Goal: Task Accomplishment & Management: Complete application form

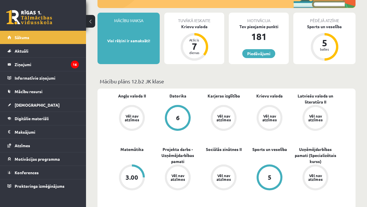
scroll to position [115, 0]
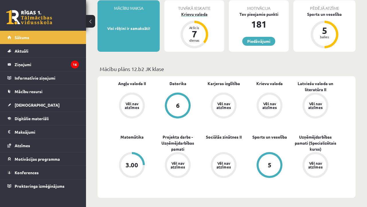
click at [204, 31] on div "Atlicis 7 dienas" at bounding box center [194, 34] width 23 height 23
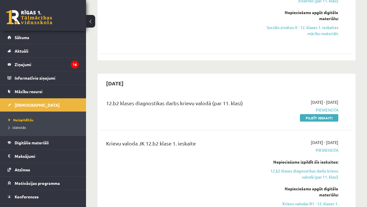
scroll to position [297, 0]
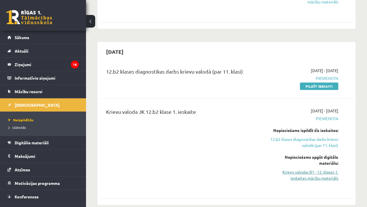
click at [329, 169] on link "Krievu valodas B1 - 12. klases 1. ieskaites mācību materiāls" at bounding box center [303, 175] width 72 height 12
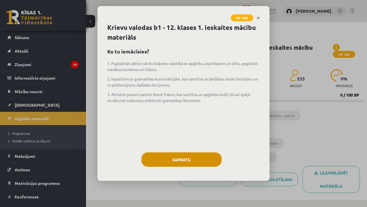
click at [210, 154] on button "Sapratu" at bounding box center [182, 159] width 80 height 14
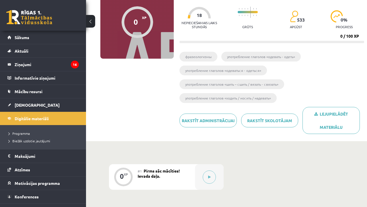
scroll to position [73, 0]
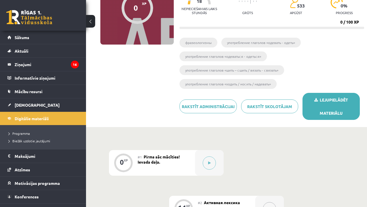
click at [315, 117] on link "Lejupielādēt materiālu" at bounding box center [331, 106] width 57 height 27
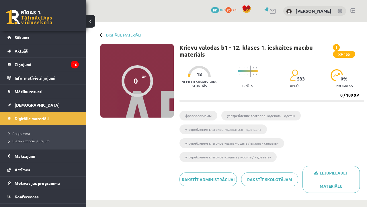
scroll to position [0, 0]
click at [34, 104] on link "[DEMOGRAPHIC_DATA]" at bounding box center [42, 104] width 71 height 13
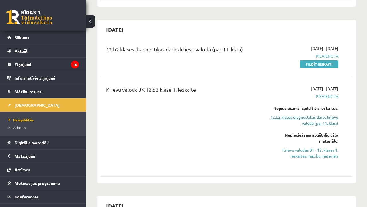
scroll to position [319, 0]
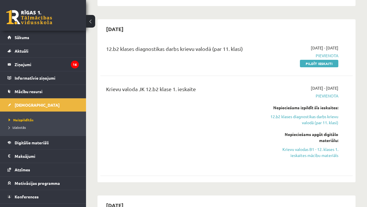
click at [329, 53] on span "Pievienota" at bounding box center [303, 56] width 72 height 6
click at [324, 60] on link "Pildīt ieskaiti" at bounding box center [319, 63] width 38 height 7
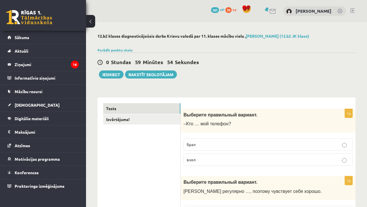
click at [202, 159] on p "взял" at bounding box center [268, 159] width 163 height 6
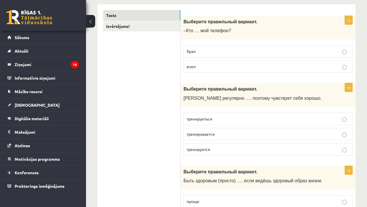
scroll to position [93, 0]
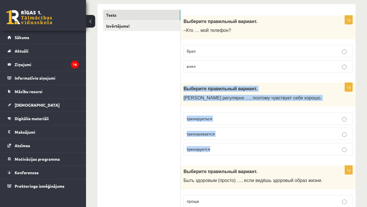
drag, startPoint x: 184, startPoint y: 88, endPoint x: 229, endPoint y: 149, distance: 75.7
click at [229, 149] on div "1p Выберите правильный вариант. Марис регулярно …, поэтому чувствует себя хорош…" at bounding box center [268, 121] width 175 height 77
copy div "Выберите правильный вариант. Марис регулярно …, поэтому чувствует себя хорошо. …"
click at [206, 116] on span "тренируеться" at bounding box center [200, 118] width 26 height 5
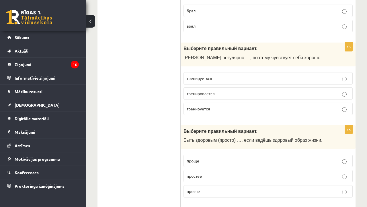
scroll to position [136, 0]
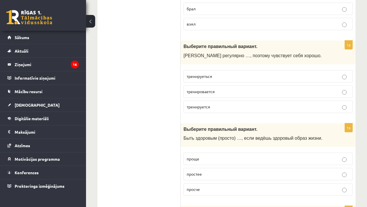
click at [211, 162] on p "проще" at bounding box center [268, 159] width 163 height 6
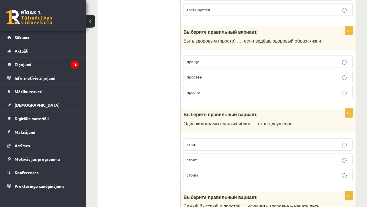
scroll to position [234, 0]
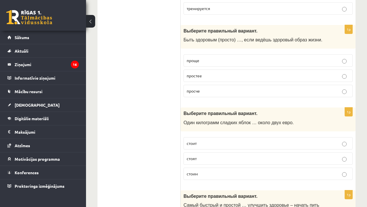
click at [206, 161] on p "стоят" at bounding box center [268, 158] width 163 height 6
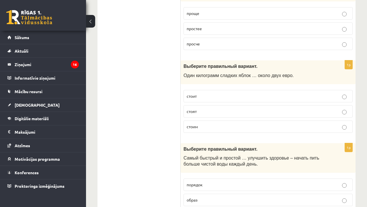
scroll to position [280, 0]
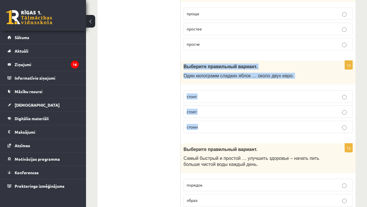
drag, startPoint x: 182, startPoint y: 69, endPoint x: 218, endPoint y: 134, distance: 73.9
click at [218, 134] on div "1p Выберите правильный вариант. Один килограмм сладких яблок … около двух евро.…" at bounding box center [268, 99] width 175 height 77
copy div "Выберите правильный вариант. Один килограмм сладких яблок … около двух евро. ст…"
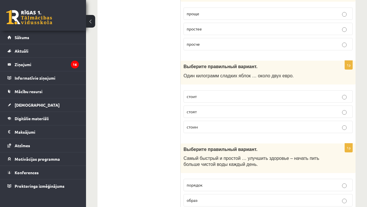
click at [221, 99] on p "стоит" at bounding box center [268, 96] width 163 height 6
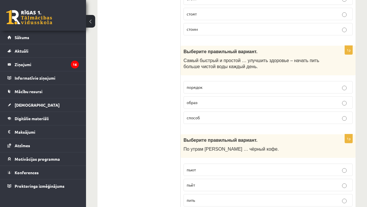
scroll to position [381, 0]
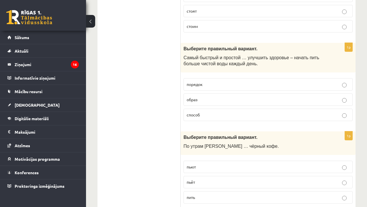
click at [208, 116] on p "способ" at bounding box center [268, 115] width 163 height 6
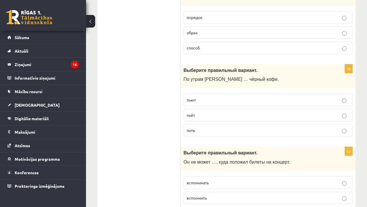
scroll to position [450, 0]
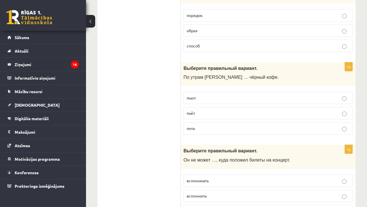
click at [194, 115] on span "пьёт" at bounding box center [191, 112] width 8 height 5
drag, startPoint x: 184, startPoint y: 80, endPoint x: 209, endPoint y: 139, distance: 64.0
click at [209, 139] on div "1p Выберите правильный вариант. По утрам Янис … чёрный кофе. пьют пьёт пить" at bounding box center [268, 100] width 175 height 77
copy div "По утрам Янис … чёрный кофе. пьют пьёт пить"
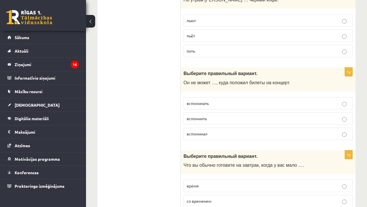
scroll to position [527, 0]
click at [191, 122] on p "вспомнить" at bounding box center [268, 119] width 163 height 6
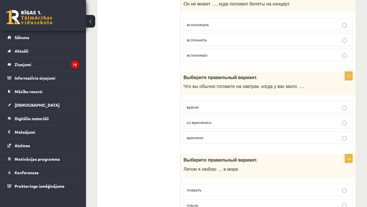
scroll to position [605, 0]
click at [194, 140] on span "времени" at bounding box center [195, 137] width 17 height 5
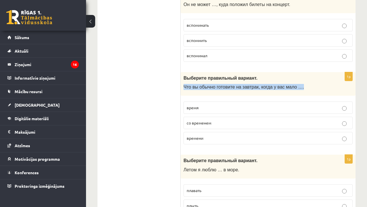
drag, startPoint x: 184, startPoint y: 89, endPoint x: 181, endPoint y: 90, distance: 3.0
click at [181, 90] on div "Выберите правильный вариант. Что вы обычно готовите на завтрак, когда у вас мал…" at bounding box center [268, 84] width 175 height 24
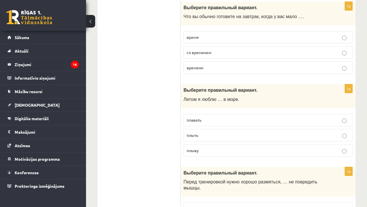
scroll to position [689, 0]
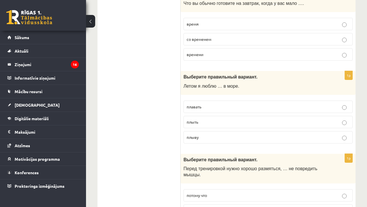
click at [195, 107] on span "плавать" at bounding box center [194, 106] width 15 height 5
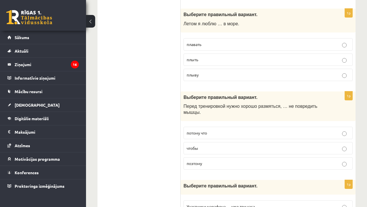
scroll to position [763, 0]
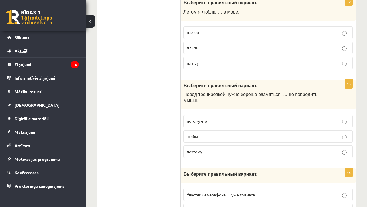
click at [196, 133] on label "чтобы" at bounding box center [268, 136] width 169 height 12
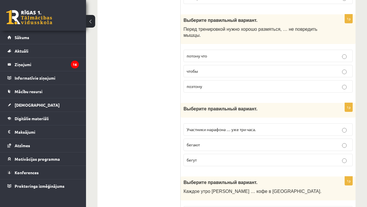
scroll to position [828, 0]
click at [194, 147] on span "бегают" at bounding box center [193, 144] width 13 height 5
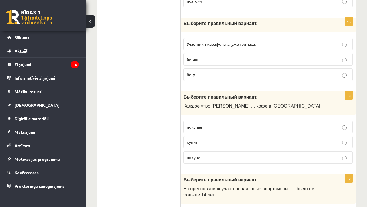
scroll to position [914, 0]
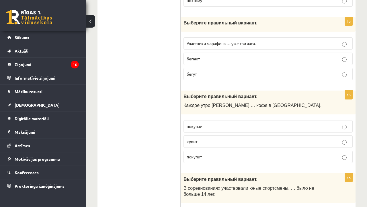
click at [198, 127] on span "покупает" at bounding box center [195, 125] width 17 height 5
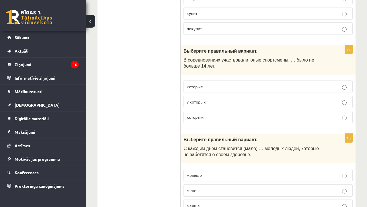
scroll to position [1043, 0]
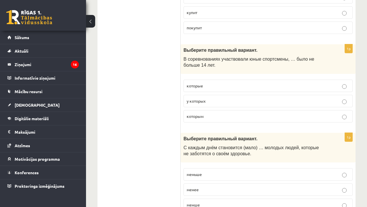
click at [207, 113] on label "которым" at bounding box center [268, 116] width 169 height 12
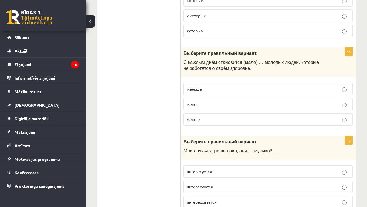
scroll to position [1128, 0]
click at [219, 87] on p "меньше" at bounding box center [268, 89] width 163 height 6
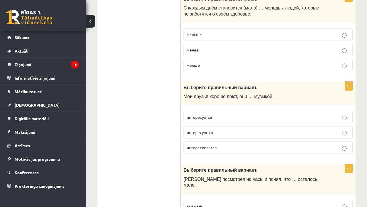
scroll to position [1183, 0]
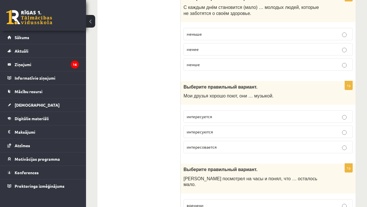
click at [205, 136] on label "интересуются" at bounding box center [268, 131] width 169 height 12
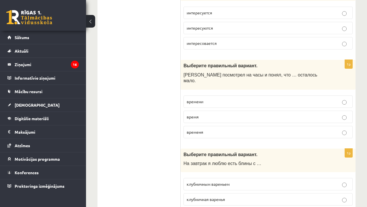
scroll to position [1286, 0]
click at [204, 114] on p "время" at bounding box center [268, 117] width 163 height 6
click at [195, 100] on label "времени" at bounding box center [268, 101] width 169 height 12
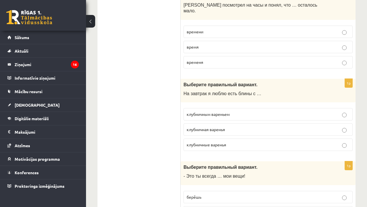
scroll to position [1357, 0]
click at [194, 44] on span "время" at bounding box center [193, 46] width 12 height 5
click at [197, 29] on span "времени" at bounding box center [195, 31] width 17 height 5
click at [202, 111] on label "клубничным вареньем" at bounding box center [268, 114] width 169 height 12
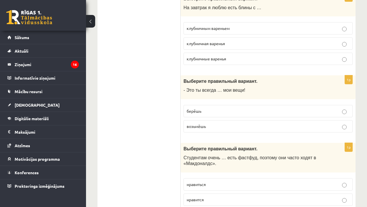
scroll to position [1443, 0]
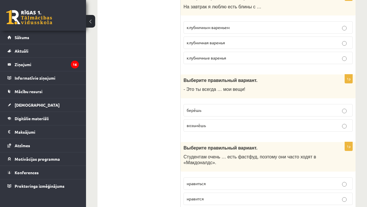
click at [197, 107] on span "берёшь" at bounding box center [194, 109] width 15 height 5
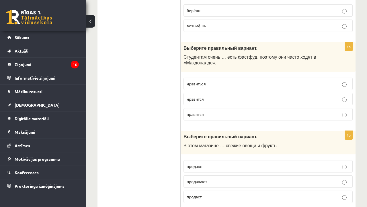
scroll to position [1541, 0]
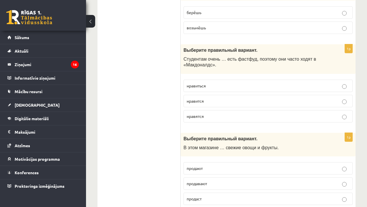
click at [190, 83] on span "нравиться" at bounding box center [196, 85] width 19 height 5
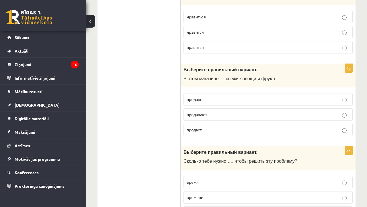
scroll to position [1611, 0]
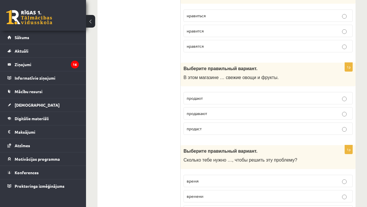
click at [197, 95] on span "продают" at bounding box center [195, 97] width 16 height 5
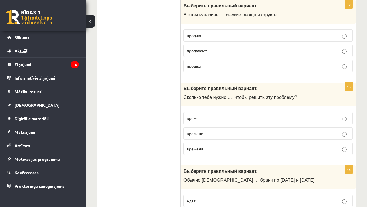
scroll to position [1677, 0]
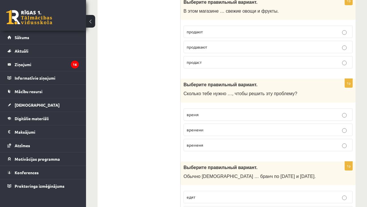
click at [195, 127] on span "времени" at bounding box center [195, 129] width 17 height 5
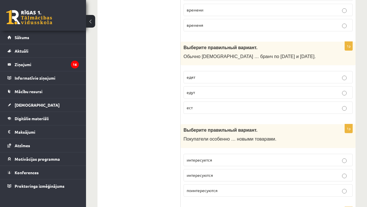
scroll to position [1801, 0]
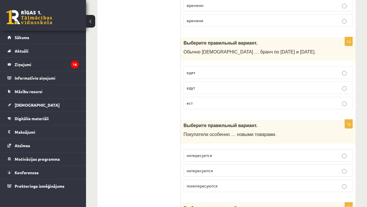
click at [191, 69] on p "едят" at bounding box center [268, 72] width 163 height 6
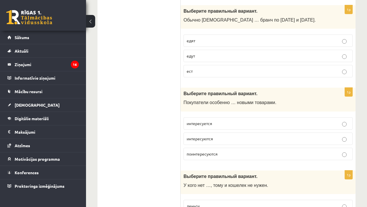
scroll to position [1836, 0]
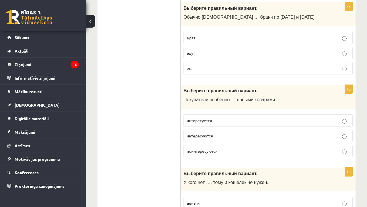
click at [208, 131] on label "интересуются" at bounding box center [268, 135] width 169 height 12
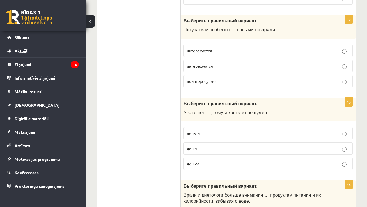
scroll to position [1909, 0]
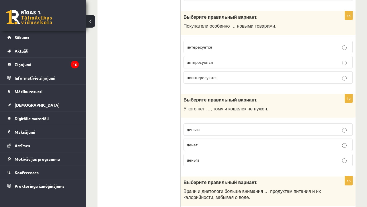
click at [193, 139] on label "денег" at bounding box center [268, 144] width 169 height 12
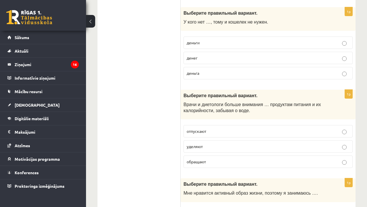
scroll to position [2005, 0]
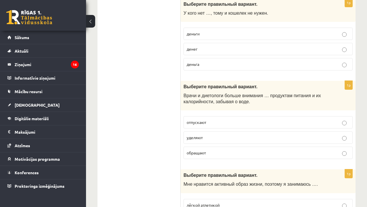
click at [197, 134] on p "уделяют" at bounding box center [268, 137] width 163 height 6
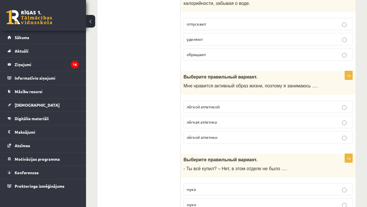
scroll to position [2103, 0]
click at [226, 100] on label "лёгкой атлетикой" at bounding box center [268, 106] width 169 height 12
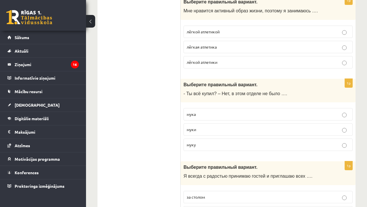
scroll to position [2178, 0]
click at [208, 125] on label "муки" at bounding box center [268, 129] width 169 height 12
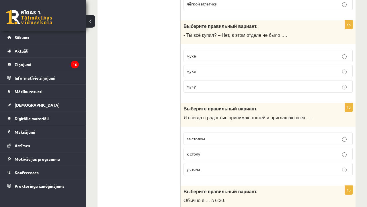
scroll to position [2236, 0]
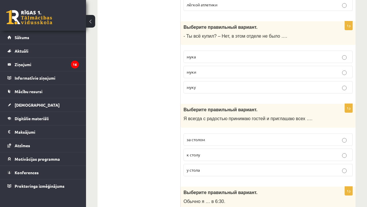
click at [218, 152] on p "к столу" at bounding box center [268, 155] width 163 height 6
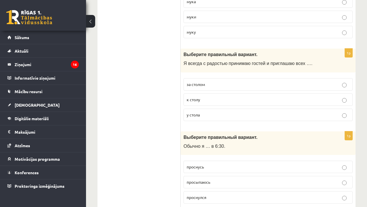
scroll to position [2295, 0]
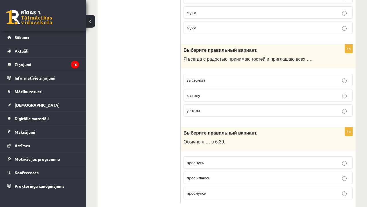
click at [204, 171] on label "просыпаюсь" at bounding box center [268, 177] width 169 height 12
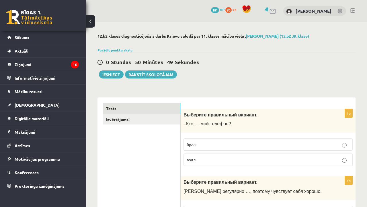
scroll to position [0, 0]
click at [123, 121] on link "Izvērtējums!" at bounding box center [141, 119] width 77 height 11
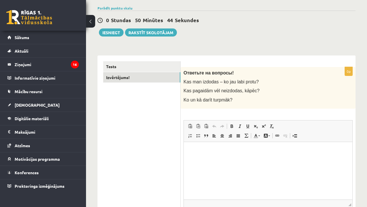
scroll to position [42, 0]
click at [114, 35] on button "Iesniegt" at bounding box center [111, 32] width 25 height 8
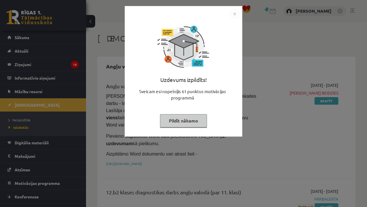
click at [237, 12] on img "Close" at bounding box center [235, 13] width 9 height 9
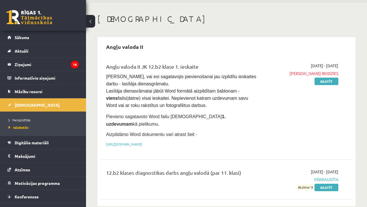
scroll to position [31, 0]
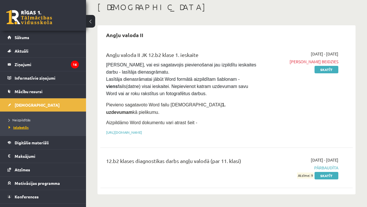
click at [24, 127] on span "Izlabotās" at bounding box center [19, 127] width 20 height 5
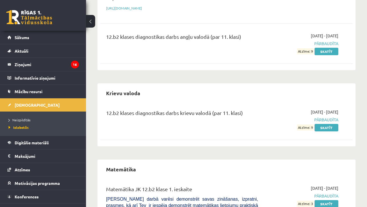
scroll to position [157, 0]
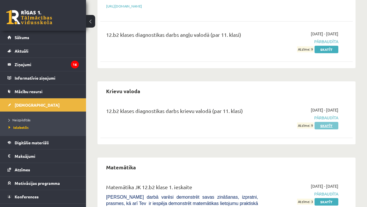
click at [333, 122] on link "Skatīt" at bounding box center [327, 125] width 24 height 7
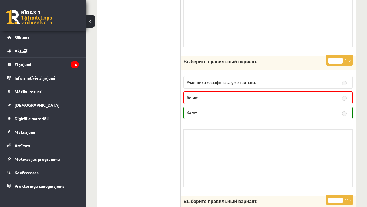
scroll to position [1525, 0]
